Goal: Task Accomplishment & Management: Manage account settings

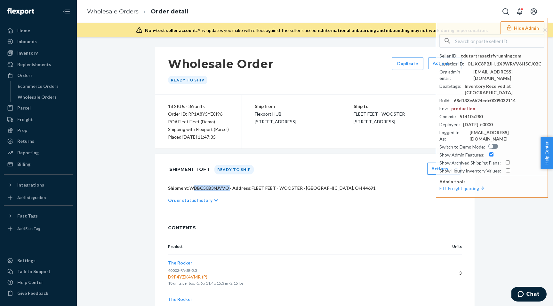
click at [517, 27] on button "Hide Admin" at bounding box center [522, 27] width 44 height 13
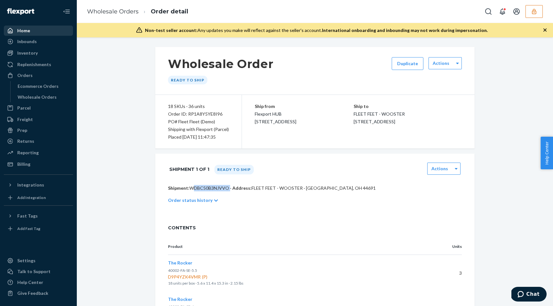
click at [34, 28] on div "Home" at bounding box center [38, 30] width 68 height 9
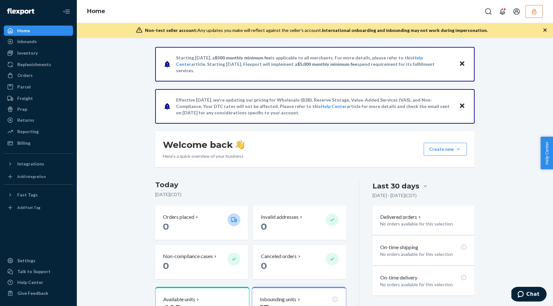
click at [536, 10] on icon "button" at bounding box center [533, 11] width 6 height 6
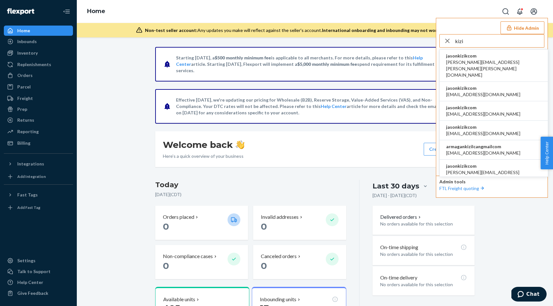
type input "kizi"
click at [483, 55] on span "jasonkizikcom" at bounding box center [493, 56] width 95 height 6
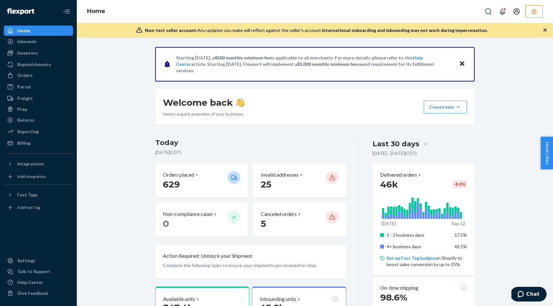
click at [419, 145] on div at bounding box center [425, 144] width 12 height 6
click at [387, 144] on input "Last 30 days" at bounding box center [387, 144] width 0 height 0
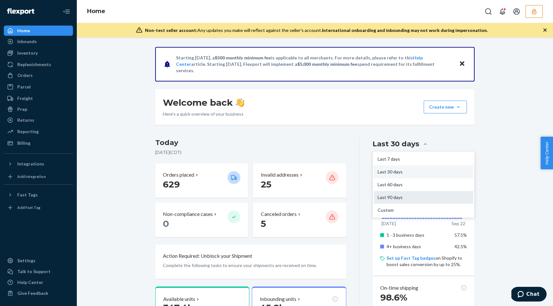
click at [406, 199] on div "Last 90 days" at bounding box center [422, 197] width 99 height 13
click at [387, 144] on input "option Last 90 days focused, 4 of 5. 5 results available. Use Up and Down to ch…" at bounding box center [387, 144] width 0 height 0
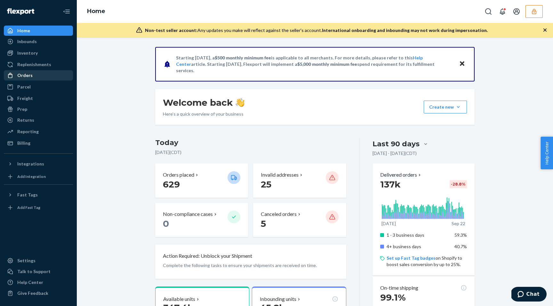
click at [47, 76] on div "Orders" at bounding box center [38, 75] width 68 height 9
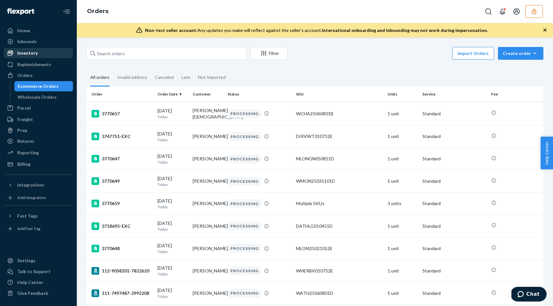
click at [43, 51] on div "Inventory" at bounding box center [38, 53] width 68 height 9
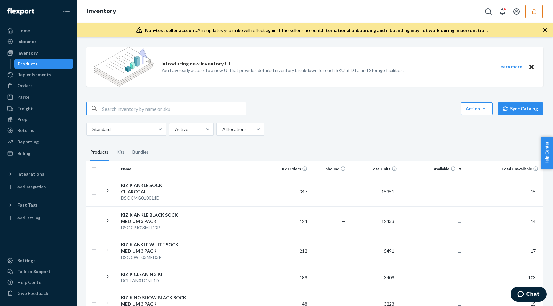
click at [133, 108] on input "text" at bounding box center [174, 108] width 144 height 13
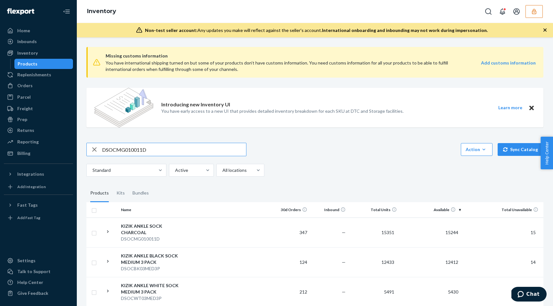
type input "DSOCMG010011D"
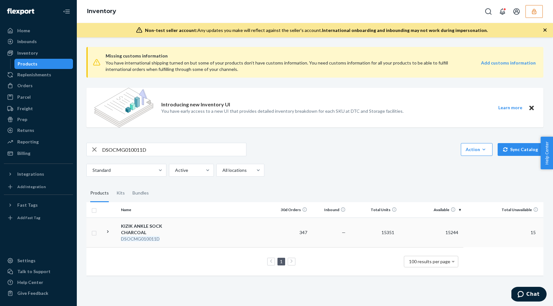
click at [186, 226] on div "KIZIK ANKLE SOCK CHARCOAL" at bounding box center [154, 229] width 67 height 13
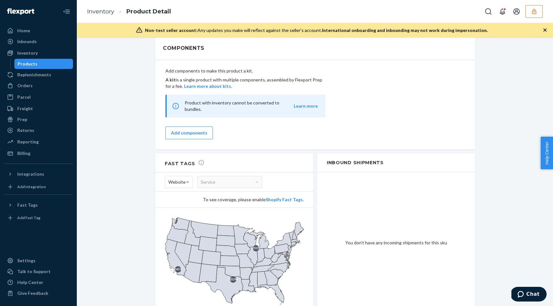
scroll to position [611, 0]
